Goal: Task Accomplishment & Management: Manage account settings

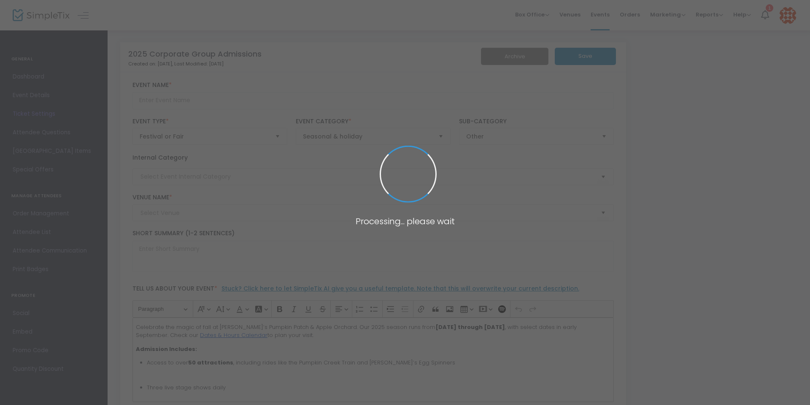
type input "2025 Corporate Group Admissions"
type textarea "Ages [DEMOGRAPHIC_DATA] & under are free. Open daily [DATE]–[DATE]. Hours: Sun–…"
type input "7.500 %"
type input "Buy Tickets"
type input "Corporate"
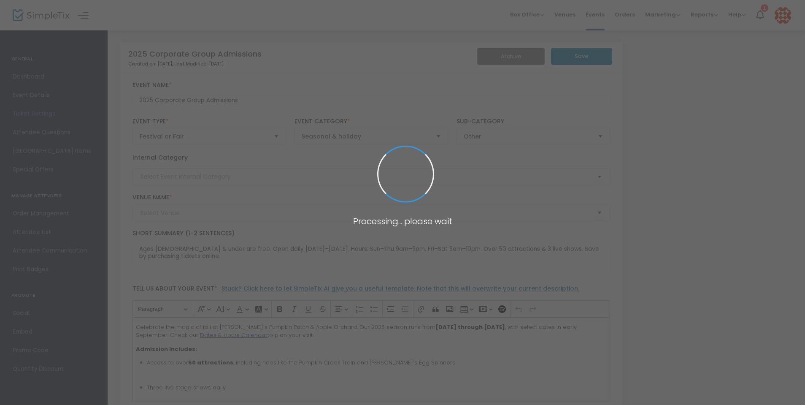
type input "Valas Pumpkin Patch & Apple Orchard (valas)"
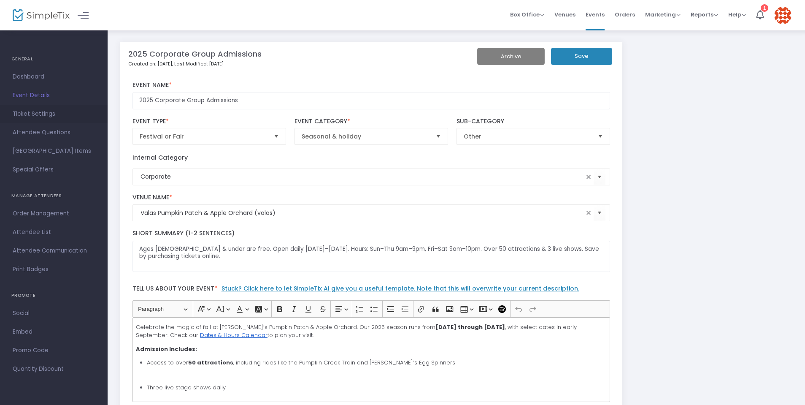
click at [28, 111] on span "Ticket Settings" at bounding box center [54, 113] width 82 height 11
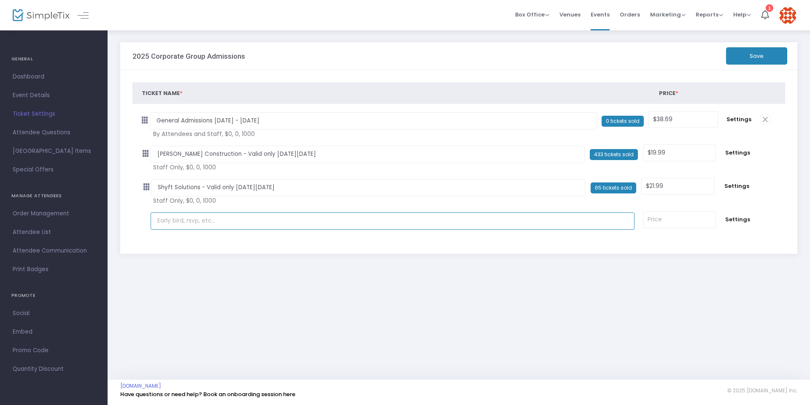
click at [249, 225] on input "text" at bounding box center [393, 220] width 484 height 17
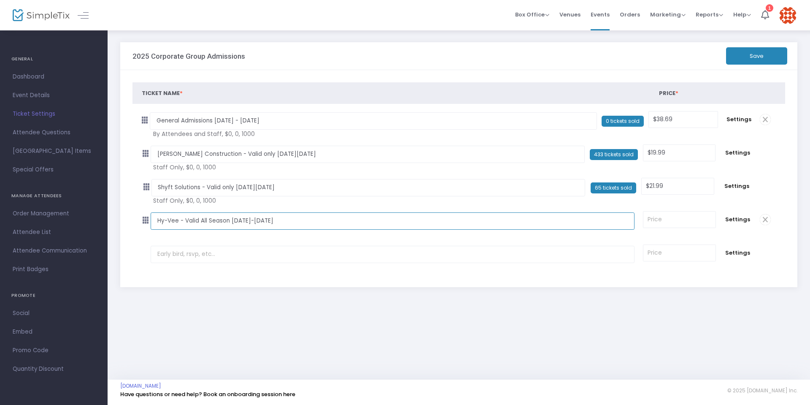
type input "Hy-Vee - Valid All Season Monday-Thursday"
click at [684, 223] on input at bounding box center [679, 219] width 72 height 16
type input "$21.99"
click at [745, 219] on span "Settings" at bounding box center [737, 219] width 27 height 8
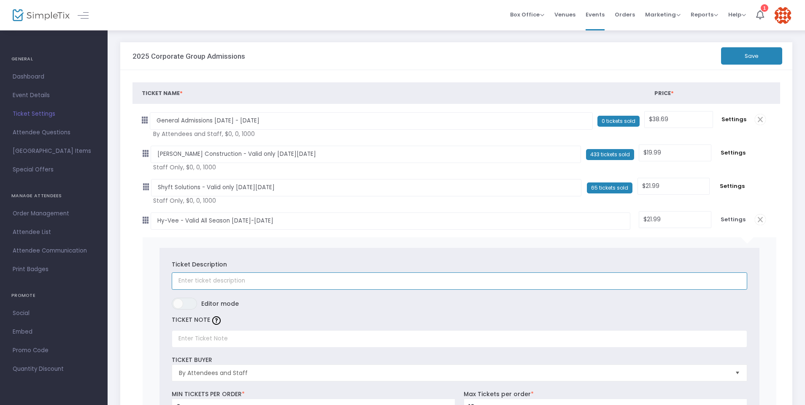
click at [202, 285] on input "text" at bounding box center [459, 280] width 575 height 17
type input "Hy-Vee - Valid All Season Monday-Thursday"
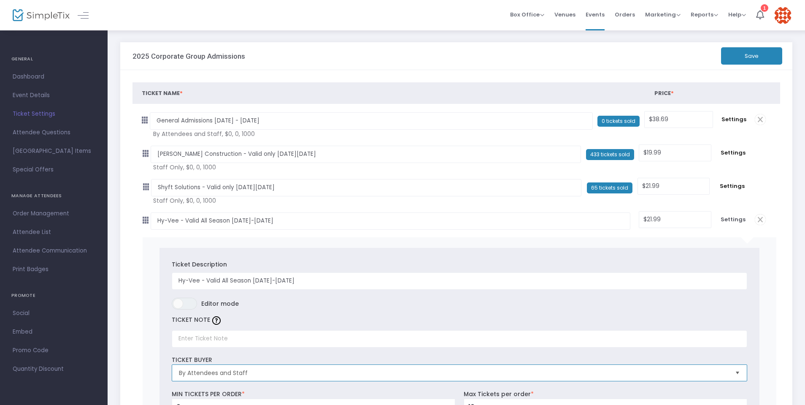
click at [221, 373] on span "By Attendees and Staff" at bounding box center [453, 372] width 549 height 8
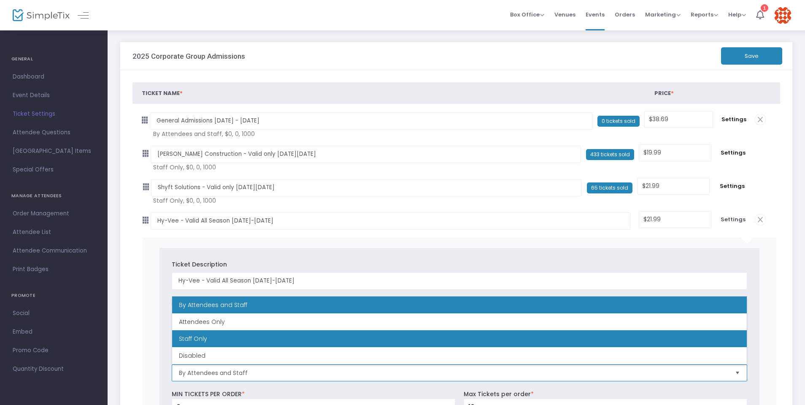
click at [205, 341] on span "Staff Only" at bounding box center [193, 338] width 28 height 8
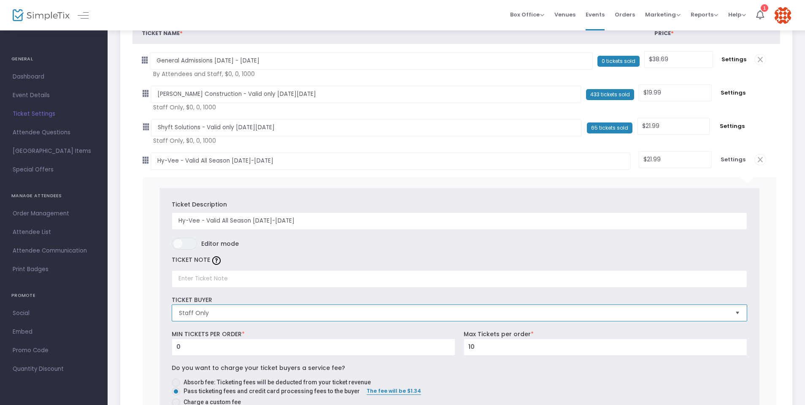
scroll to position [65, 0]
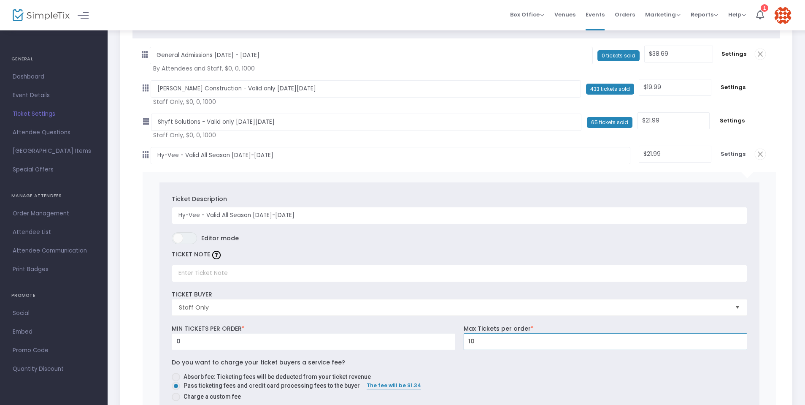
click at [485, 336] on input "10" at bounding box center [605, 341] width 283 height 16
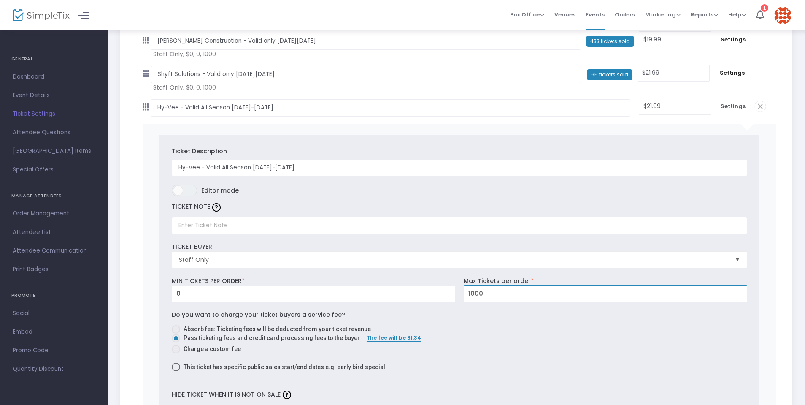
scroll to position [113, 0]
type input "1,000"
click at [178, 330] on span at bounding box center [176, 328] width 8 height 8
click at [176, 333] on input "Absorb fee: Ticketing fees will be deducted from your ticket revenue" at bounding box center [175, 333] width 0 height 0
radio input "true"
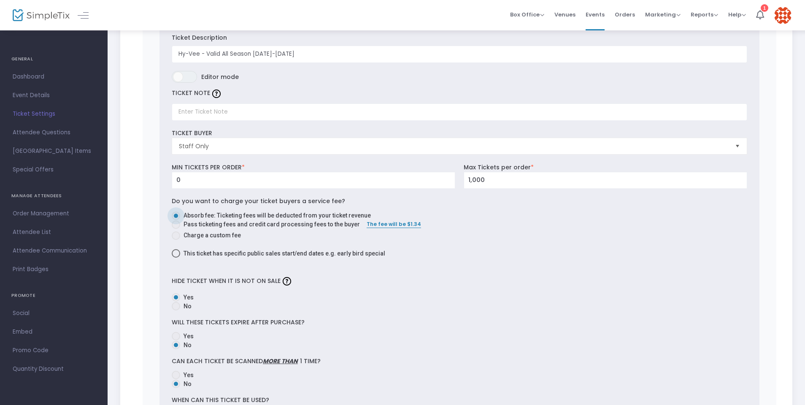
scroll to position [229, 0]
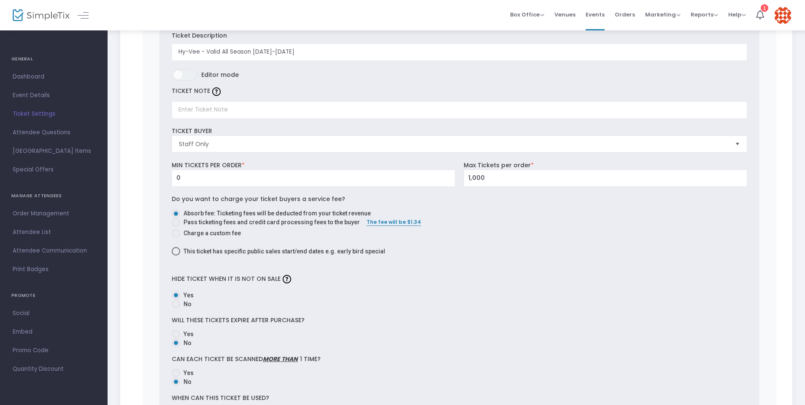
click at [173, 332] on span at bounding box center [176, 333] width 8 height 8
click at [175, 338] on input "Yes" at bounding box center [175, 338] width 0 height 0
radio input "true"
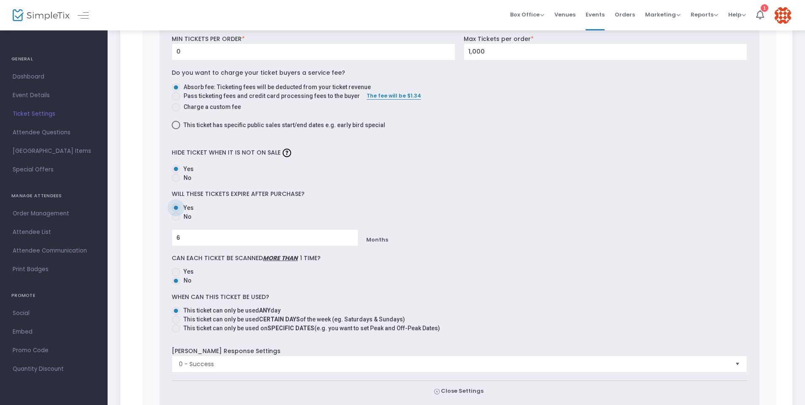
scroll to position [356, 0]
click at [178, 321] on span at bounding box center [176, 317] width 8 height 8
click at [176, 322] on input "This ticket can only be used CERTAIN DAYS of the week (eg. Saturdays & Sundays)" at bounding box center [175, 322] width 0 height 0
radio input "true"
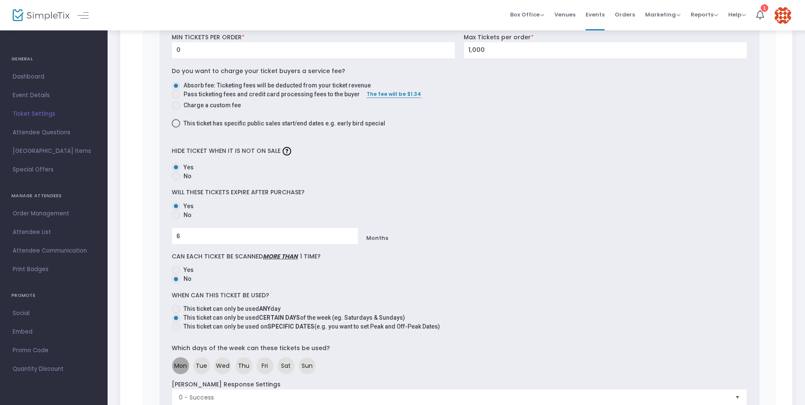
click at [181, 367] on span "Mon" at bounding box center [180, 365] width 13 height 9
click at [200, 369] on span "Tue" at bounding box center [201, 365] width 11 height 9
click at [225, 369] on span "Wed" at bounding box center [222, 365] width 13 height 9
click at [243, 369] on span "Thu" at bounding box center [243, 365] width 11 height 9
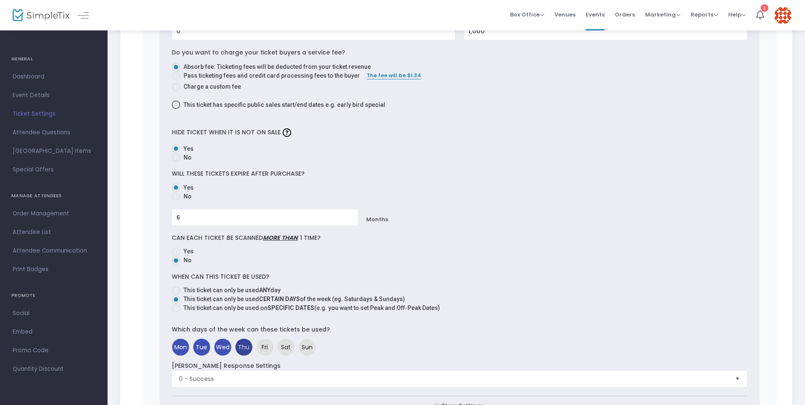
scroll to position [415, 0]
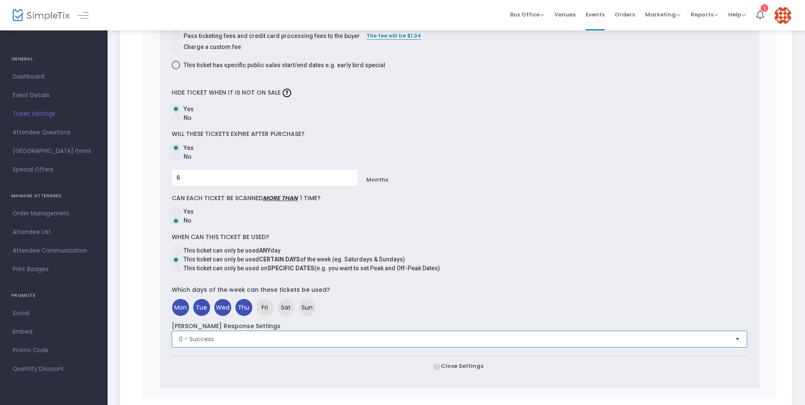
click at [254, 344] on span "0 - Success" at bounding box center [453, 339] width 556 height 16
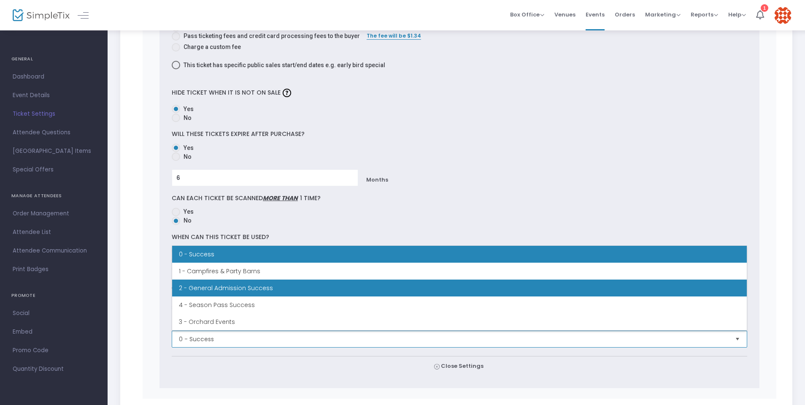
click at [245, 289] on li "2 - General Admission Success" at bounding box center [459, 287] width 575 height 17
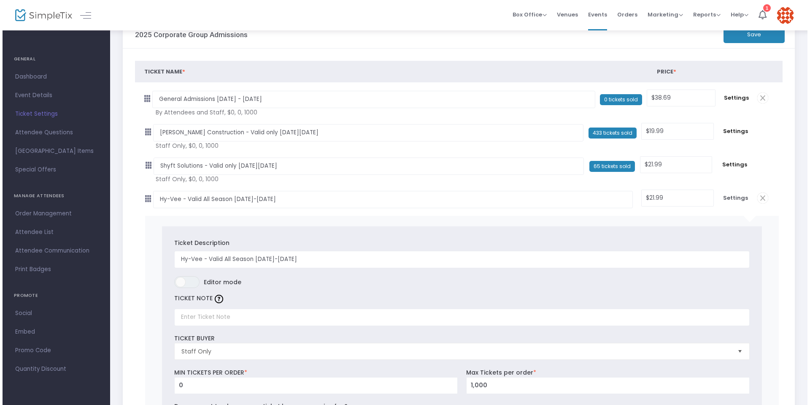
scroll to position [0, 0]
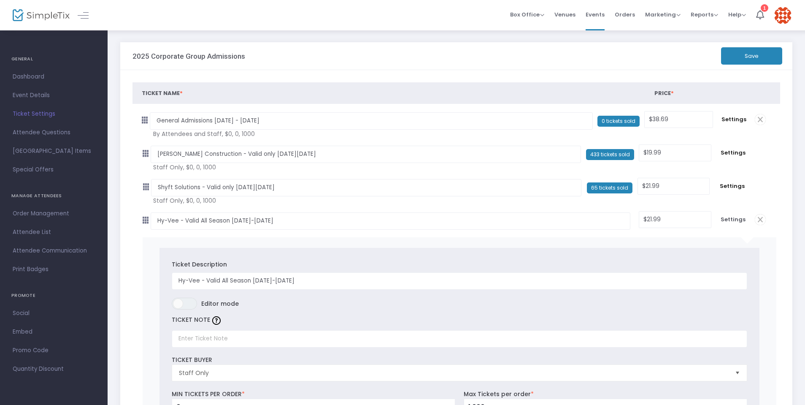
click at [746, 55] on button "Save" at bounding box center [751, 55] width 61 height 17
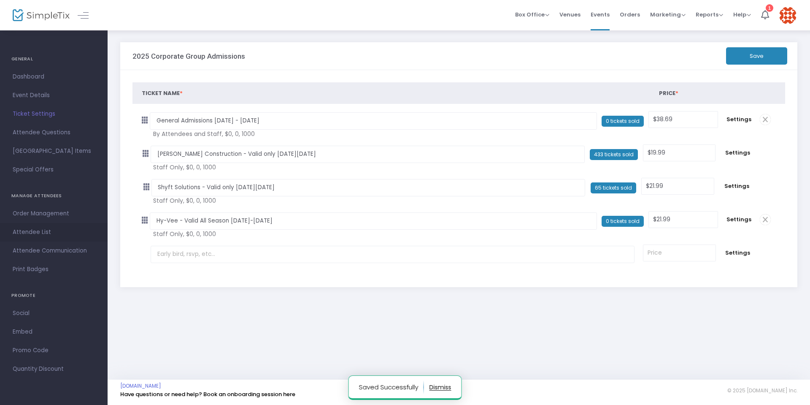
click at [34, 232] on span "Attendee List" at bounding box center [54, 232] width 82 height 11
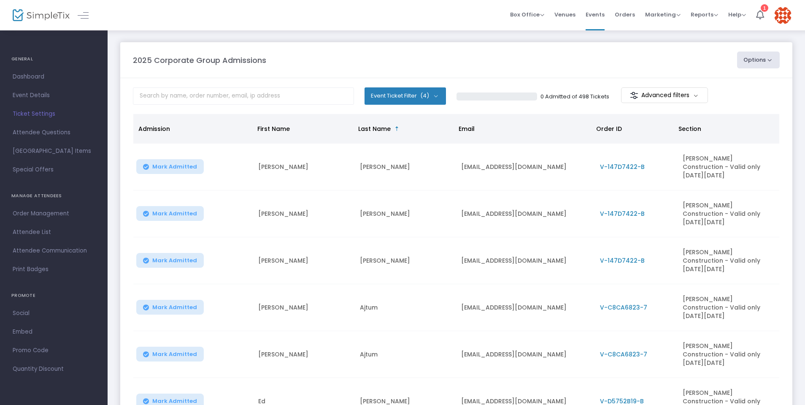
click at [761, 56] on button "Options" at bounding box center [758, 59] width 43 height 17
click at [745, 102] on li "Import Attendees" at bounding box center [736, 101] width 78 height 16
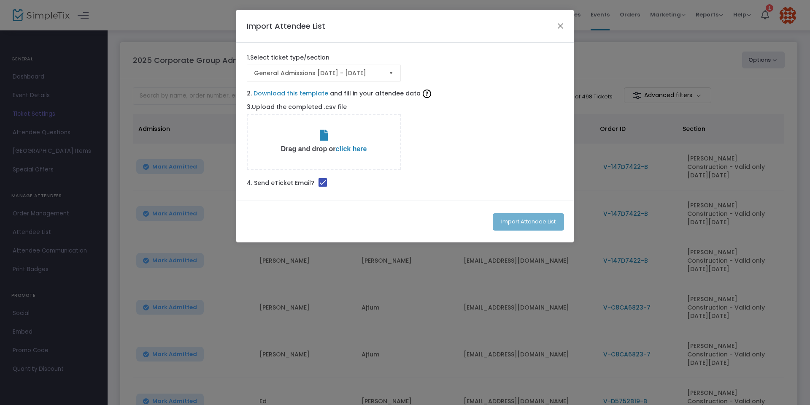
click at [386, 73] on span "Select" at bounding box center [391, 73] width 14 height 14
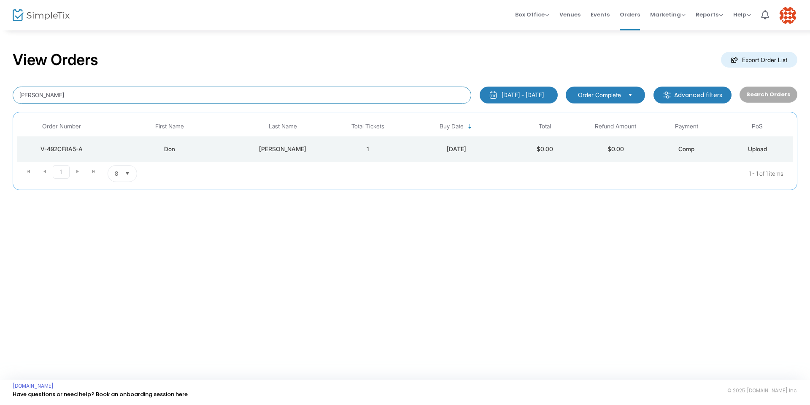
click at [59, 96] on input "Don Vacek" at bounding box center [242, 94] width 459 height 17
drag, startPoint x: 72, startPoint y: 95, endPoint x: 0, endPoint y: 97, distance: 71.7
click at [0, 97] on div "View Orders Export Order List Don Vacek 8/21/2024 - 8/21/2025 Last 30 Days Toda…" at bounding box center [405, 125] width 810 height 190
type input "[PERSON_NAME]"
drag, startPoint x: 62, startPoint y: 97, endPoint x: 2, endPoint y: 92, distance: 60.5
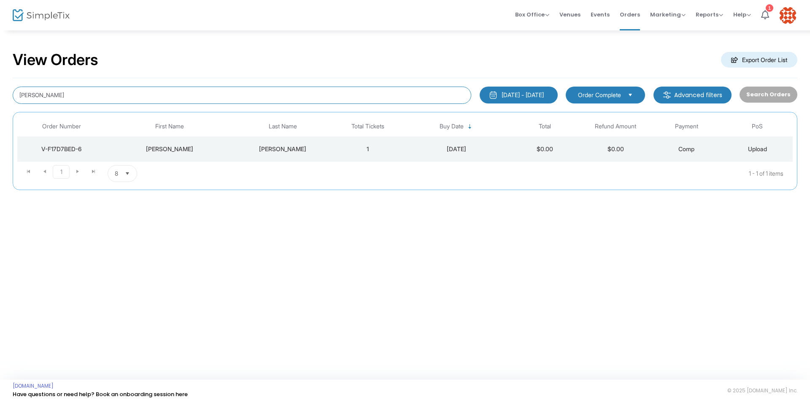
click at [2, 92] on div "View Orders Export Order List [PERSON_NAME] [DATE] - [DATE] Last 30 Days [DATE]…" at bounding box center [405, 125] width 810 height 190
type input "[PERSON_NAME]"
click at [602, 14] on span "Events" at bounding box center [600, 15] width 19 height 22
